Goal: Check status: Check status

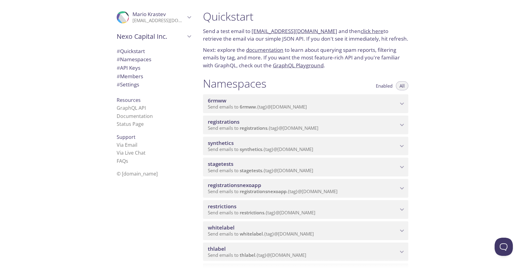
click at [294, 148] on span "Send emails to synthetics . {tag} @[DOMAIN_NAME]" at bounding box center [260, 149] width 105 height 6
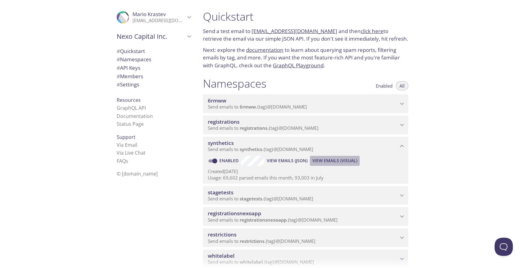
click at [333, 160] on span "View Emails (Visual)" at bounding box center [334, 160] width 45 height 7
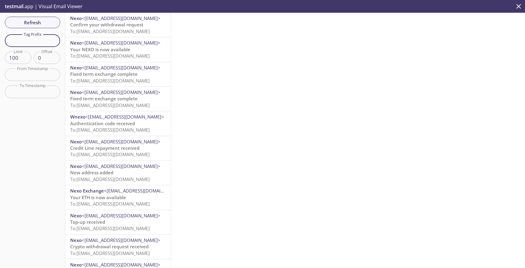
click at [53, 40] on input "text" at bounding box center [32, 40] width 55 height 12
paste input "test-user-67andr"
type input "test-user-67andr"
click at [53, 26] on span "Refresh" at bounding box center [33, 23] width 46 height 8
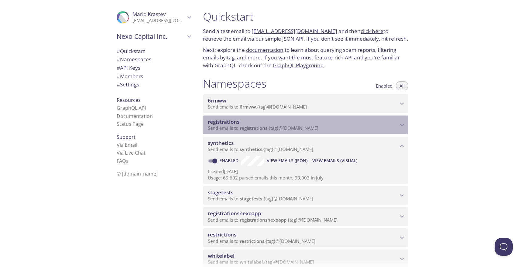
click at [276, 127] on span "Send emails to registrations . {tag} @inbox.testmail.app" at bounding box center [263, 128] width 110 height 6
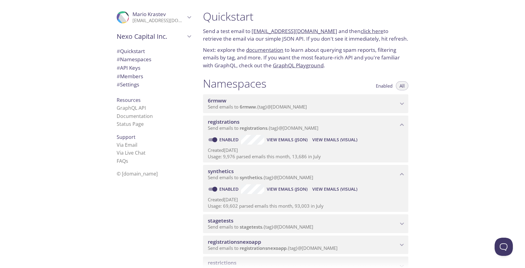
click at [332, 139] on span "View Emails (Visual)" at bounding box center [334, 139] width 45 height 7
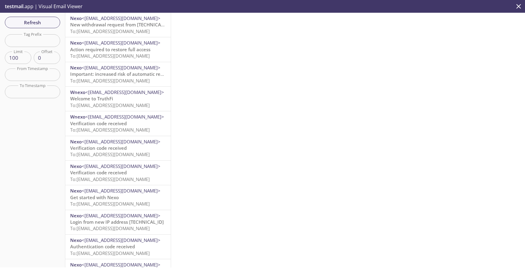
click at [42, 45] on input "text" at bounding box center [32, 40] width 55 height 12
paste input "qanexoholder"
type input "qanexoholder"
click at [46, 20] on span "Refresh" at bounding box center [33, 23] width 46 height 8
click at [47, 22] on span "Refresh" at bounding box center [33, 23] width 46 height 8
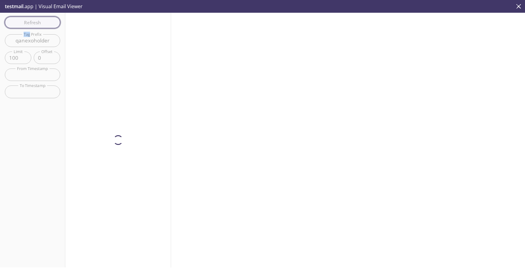
click at [47, 22] on div "Refresh Filters Tag Prefix qanexoholder Tag Prefix Limit 100 Limit Offset 0 Off…" at bounding box center [32, 140] width 65 height 255
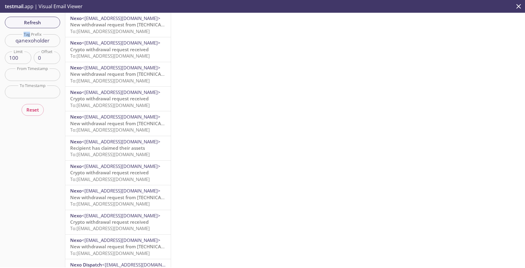
click at [106, 24] on span "New withdrawal request from 212.59.67.194 - 2025-08-22 13:24:06 (CET)" at bounding box center [146, 25] width 152 height 6
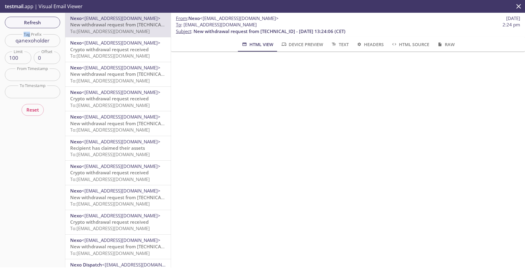
scroll to position [125, 0]
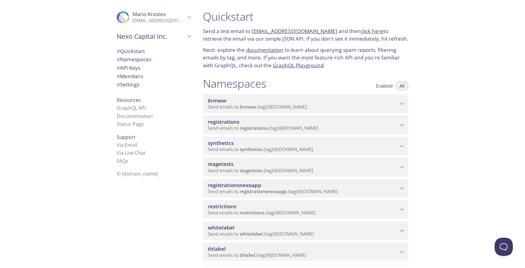
click at [292, 141] on span "synthetics" at bounding box center [303, 143] width 190 height 7
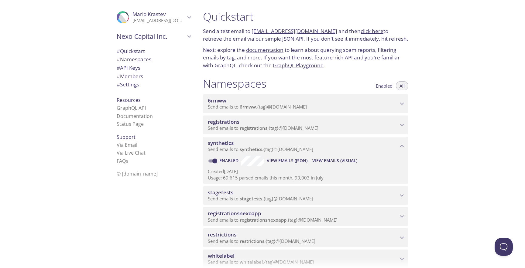
click at [321, 159] on span "View Emails (Visual)" at bounding box center [334, 160] width 45 height 7
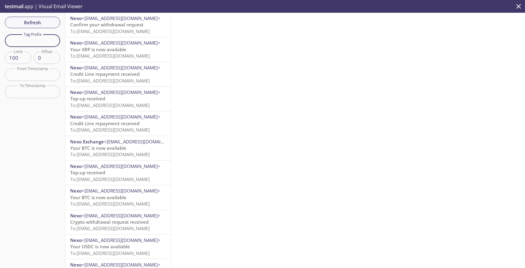
click at [50, 43] on input "text" at bounding box center [32, 40] width 55 height 12
paste input "test-user-67andr"
type input "test-user-67andr"
click at [47, 22] on span "Refresh" at bounding box center [33, 23] width 46 height 8
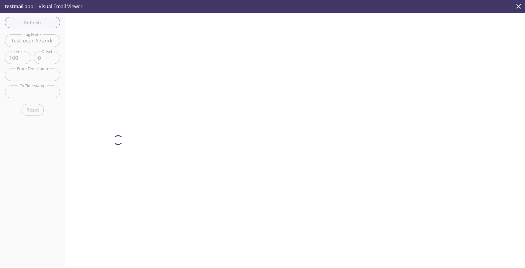
click at [119, 28] on div at bounding box center [118, 140] width 106 height 255
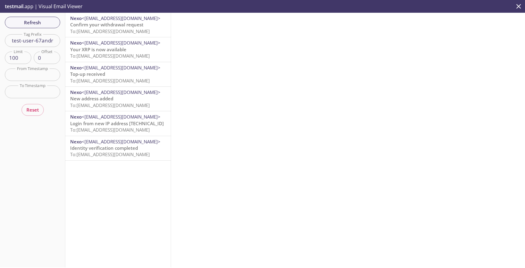
click at [119, 28] on span "Confirm your withdrawal request" at bounding box center [106, 25] width 73 height 6
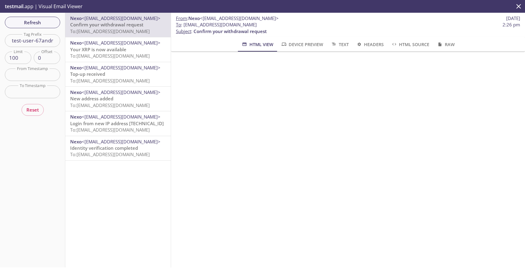
click at [129, 26] on span "Confirm your withdrawal request" at bounding box center [106, 25] width 73 height 6
click at [294, 48] on span "Device Preview" at bounding box center [301, 45] width 42 height 8
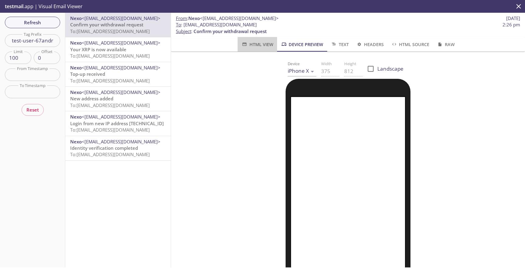
click at [265, 49] on button "HTML View" at bounding box center [256, 44] width 39 height 15
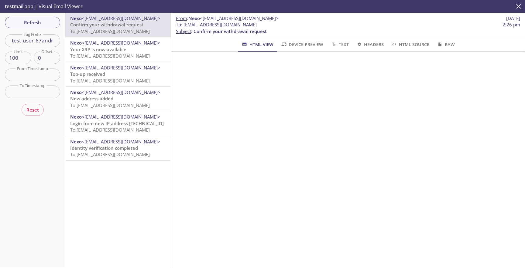
click at [307, 42] on span "Device Preview" at bounding box center [301, 45] width 42 height 8
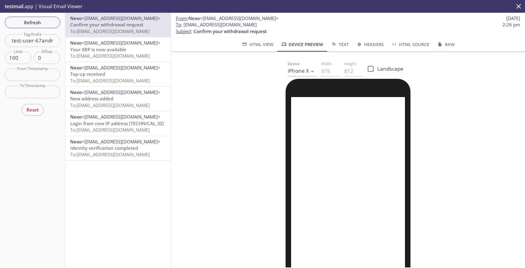
click at [409, 44] on span "HTML Source" at bounding box center [410, 45] width 38 height 8
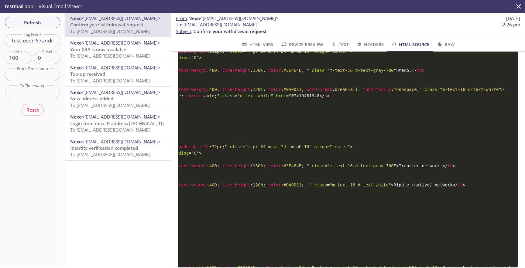
scroll to position [0, 209]
click at [319, 98] on span "</" at bounding box center [316, 95] width 5 height 5
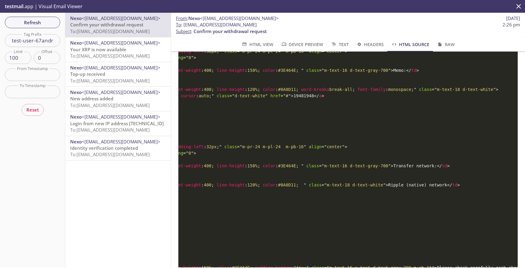
click at [42, 25] on span "Refresh" at bounding box center [33, 23] width 46 height 8
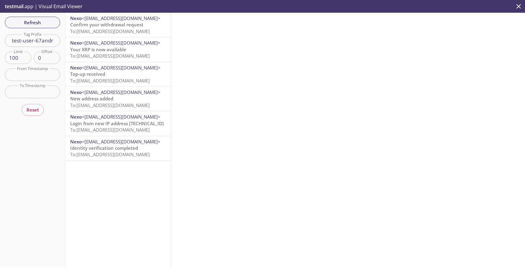
click at [131, 34] on span "To: [EMAIL_ADDRESS][DOMAIN_NAME]" at bounding box center [110, 31] width 80 height 6
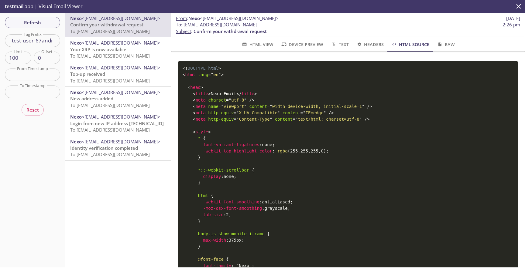
click at [260, 45] on span "HTML View" at bounding box center [257, 45] width 32 height 8
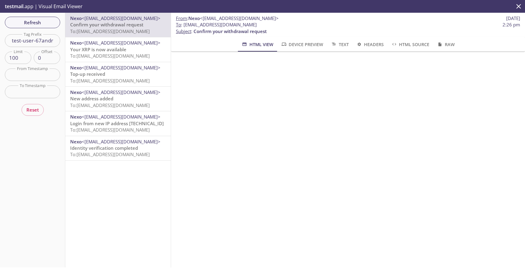
click at [249, 51] on span at bounding box center [257, 51] width 39 height 1
click at [312, 41] on span "Device Preview" at bounding box center [301, 45] width 42 height 8
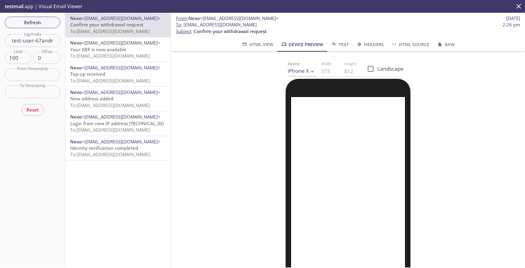
click at [256, 44] on span "HTML View" at bounding box center [257, 45] width 32 height 8
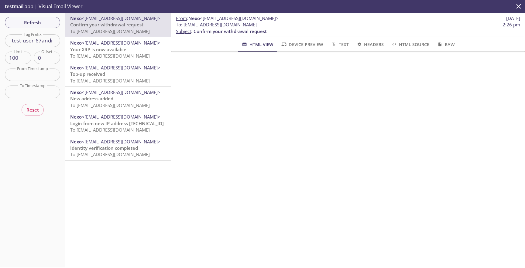
scroll to position [43, 0]
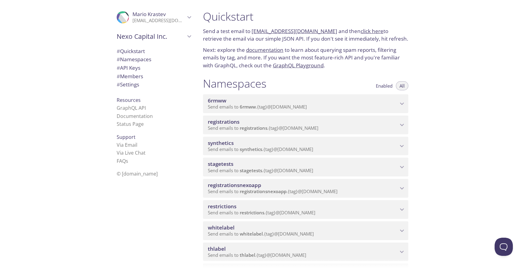
click at [313, 148] on span "Send emails to synthetics . {tag} @[DOMAIN_NAME]" at bounding box center [260, 149] width 105 height 6
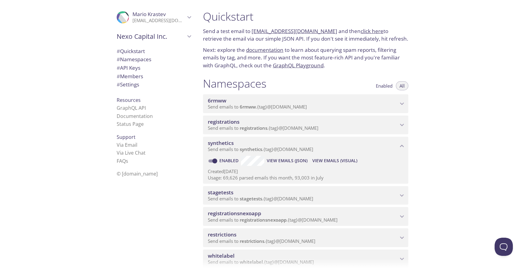
click at [331, 158] on span "View Emails (Visual)" at bounding box center [334, 160] width 45 height 7
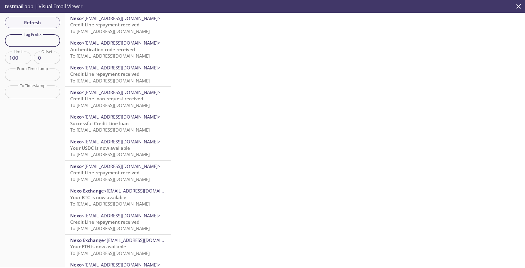
click at [38, 38] on input "text" at bounding box center [32, 40] width 55 height 12
paste input "test-user-67andr"
type input "test-user-67andr"
click at [38, 22] on span "Refresh" at bounding box center [33, 23] width 46 height 8
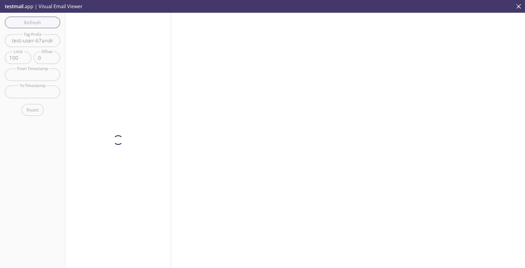
click at [115, 23] on div at bounding box center [118, 140] width 106 height 255
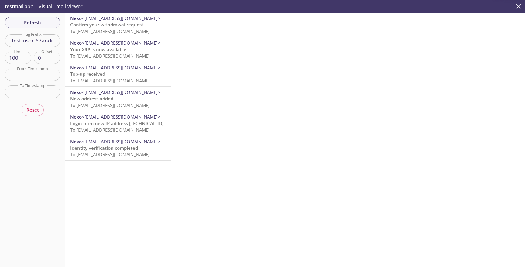
click at [115, 23] on span "Confirm your withdrawal request" at bounding box center [106, 25] width 73 height 6
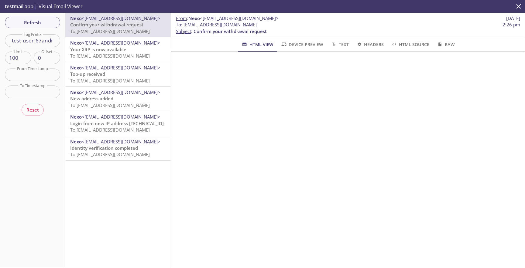
click at [284, 42] on icon "button" at bounding box center [283, 44] width 6 height 5
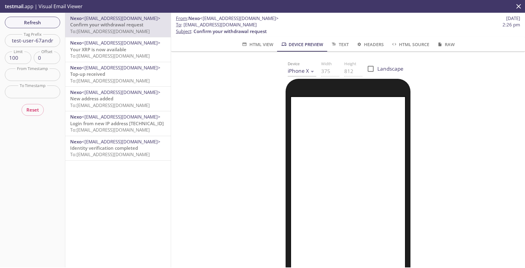
click at [264, 43] on span "HTML View" at bounding box center [257, 45] width 32 height 8
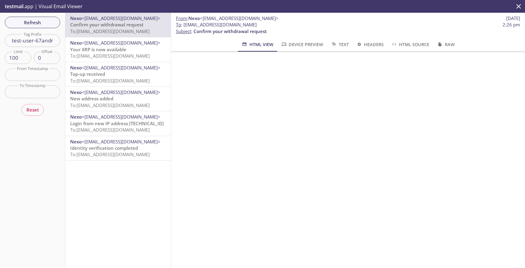
click at [288, 54] on div at bounding box center [348, 61] width 354 height 19
click at [295, 44] on span "Device Preview" at bounding box center [301, 45] width 42 height 8
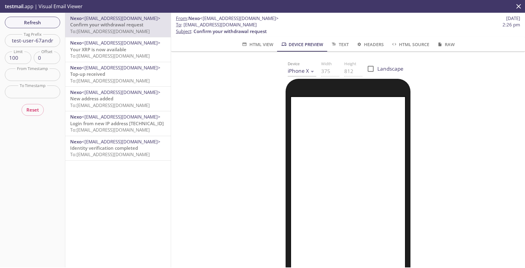
click at [270, 49] on button "HTML View" at bounding box center [256, 44] width 39 height 15
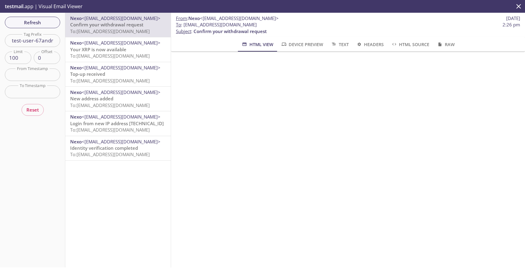
click at [284, 42] on span "Device Preview" at bounding box center [301, 45] width 42 height 8
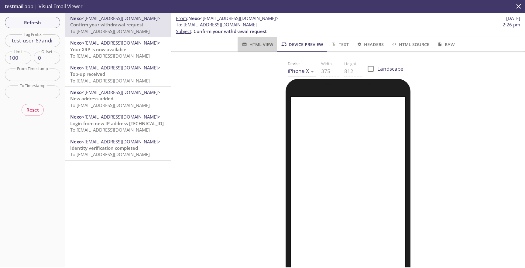
click at [269, 43] on span "HTML View" at bounding box center [257, 45] width 32 height 8
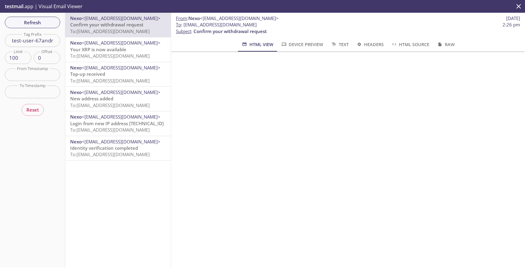
click at [289, 45] on span "Device Preview" at bounding box center [301, 45] width 42 height 8
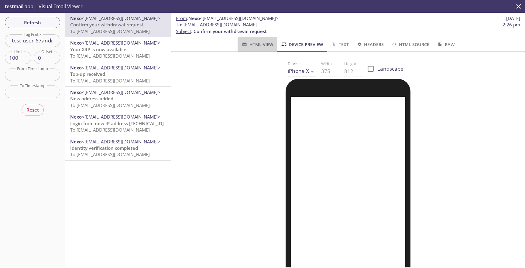
click at [270, 47] on span "HTML View" at bounding box center [257, 45] width 32 height 8
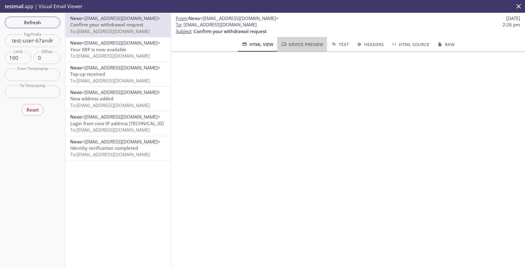
click at [284, 39] on button "Device Preview" at bounding box center [302, 44] width 50 height 15
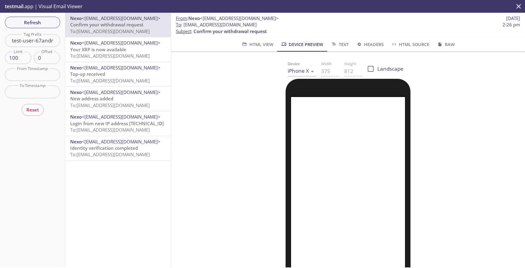
click at [345, 44] on span "Text" at bounding box center [339, 45] width 18 height 8
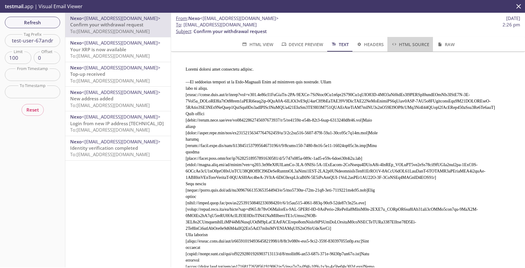
click at [411, 48] on span "HTML Source" at bounding box center [410, 45] width 38 height 8
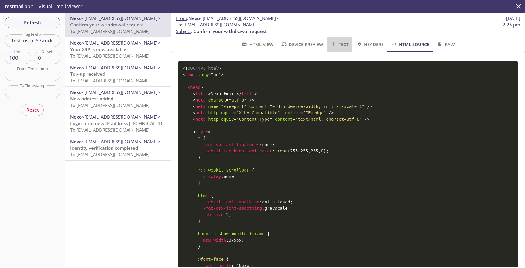
click at [328, 45] on button "Text" at bounding box center [339, 44] width 25 height 15
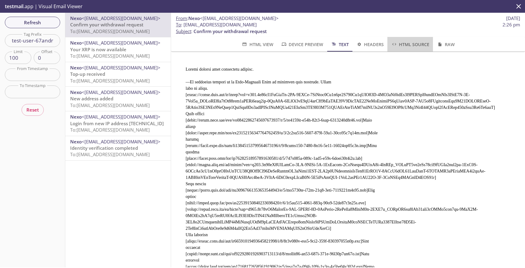
click at [408, 44] on span "HTML Source" at bounding box center [410, 45] width 38 height 8
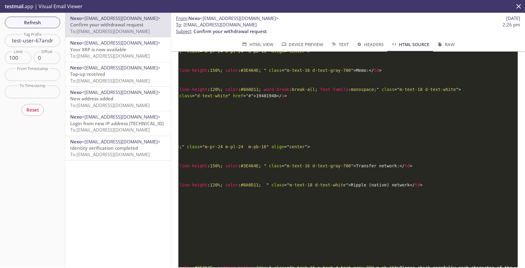
scroll to position [0, 256]
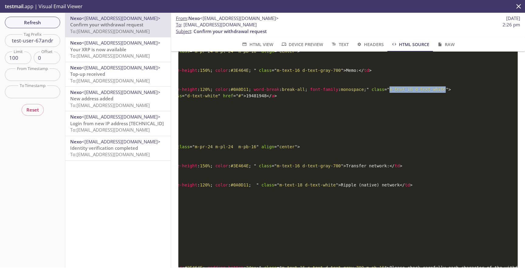
drag, startPoint x: 406, startPoint y: 152, endPoint x: 462, endPoint y: 152, distance: 56.5
click at [448, 92] on span "= " m-text-18 d-text-white "" at bounding box center [416, 89] width 64 height 5
copy span "m-text-18 d-text-white"
click at [49, 25] on span "Refresh" at bounding box center [33, 23] width 46 height 8
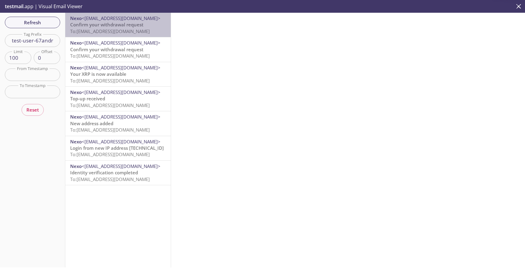
click at [124, 35] on div "Nexo <[EMAIL_ADDRESS][DOMAIN_NAME]> Confirm your withdrawal request To: [EMAIL_…" at bounding box center [117, 25] width 105 height 24
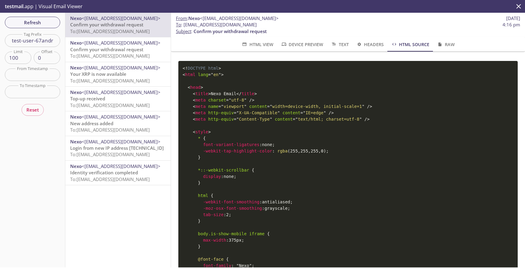
click at [251, 44] on span "HTML View" at bounding box center [257, 45] width 32 height 8
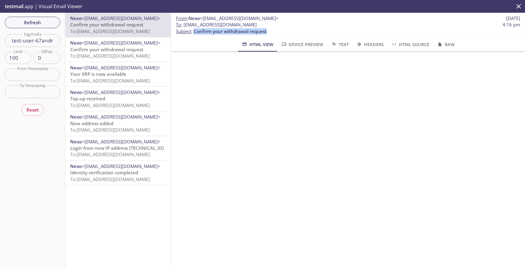
drag, startPoint x: 270, startPoint y: 32, endPoint x: 194, endPoint y: 33, distance: 75.3
click at [194, 33] on p "To : synthetics.test-user-67andr@inbox.testmail.app 4:16 pm Subject : Confirm y…" at bounding box center [348, 28] width 344 height 13
copy span "Confirm your withdrawal request"
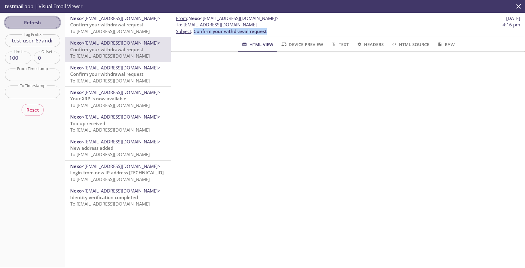
click at [30, 27] on button "Refresh" at bounding box center [32, 23] width 55 height 12
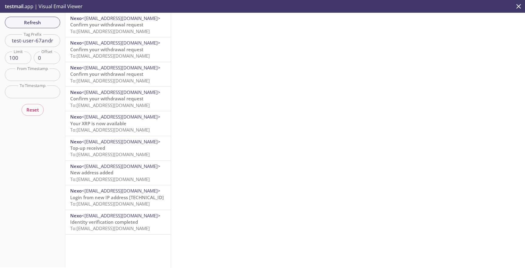
click at [110, 27] on span "Confirm your withdrawal request" at bounding box center [106, 25] width 73 height 6
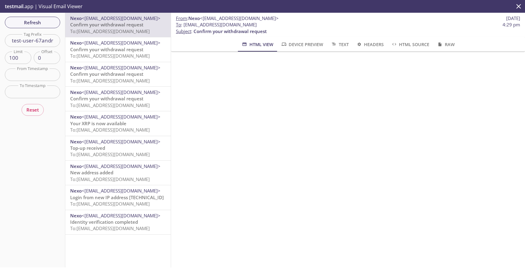
scroll to position [8, 0]
click at [48, 25] on span "Refresh" at bounding box center [33, 23] width 46 height 8
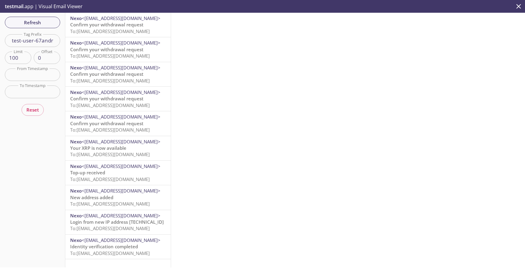
click at [116, 32] on span "To: [EMAIL_ADDRESS][DOMAIN_NAME]" at bounding box center [110, 31] width 80 height 6
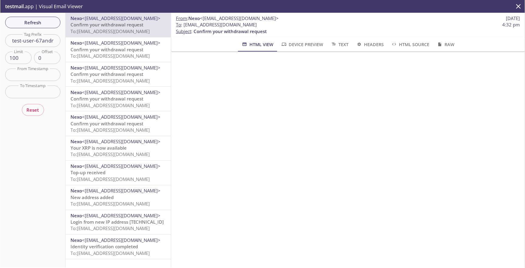
scroll to position [40, 0]
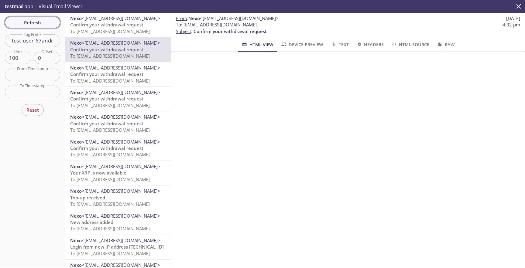
click at [56, 23] on button "Refresh" at bounding box center [32, 23] width 55 height 12
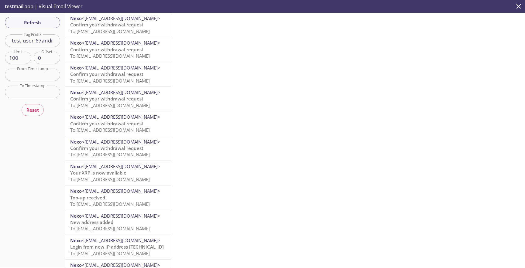
click at [116, 27] on span "Confirm your withdrawal request" at bounding box center [106, 25] width 73 height 6
